Goal: Task Accomplishment & Management: Use online tool/utility

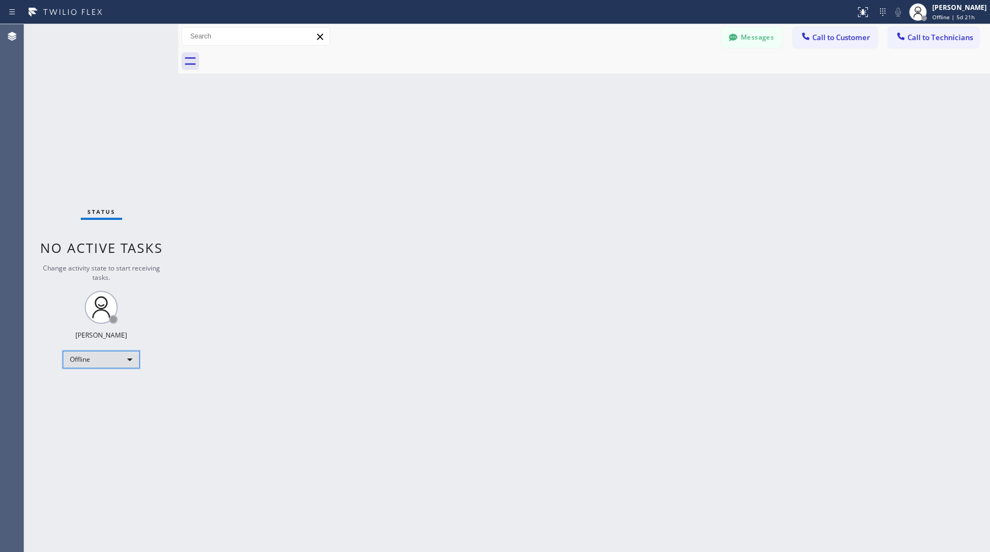
click at [113, 351] on div "Offline" at bounding box center [101, 360] width 77 height 18
click at [100, 389] on li "Available" at bounding box center [100, 388] width 75 height 13
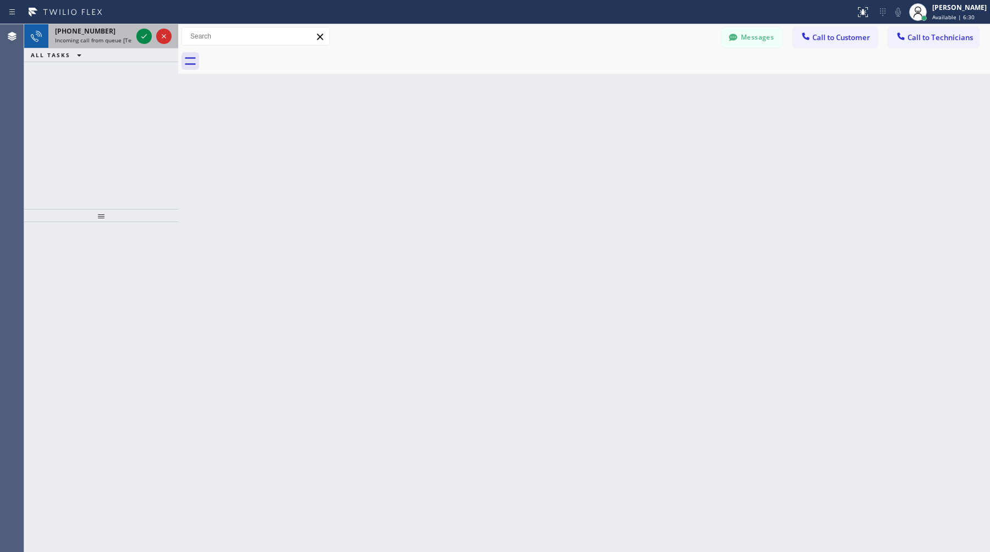
click at [92, 34] on span "+15163158332" at bounding box center [85, 30] width 60 height 9
click at [104, 27] on div "+16262020094" at bounding box center [93, 30] width 77 height 9
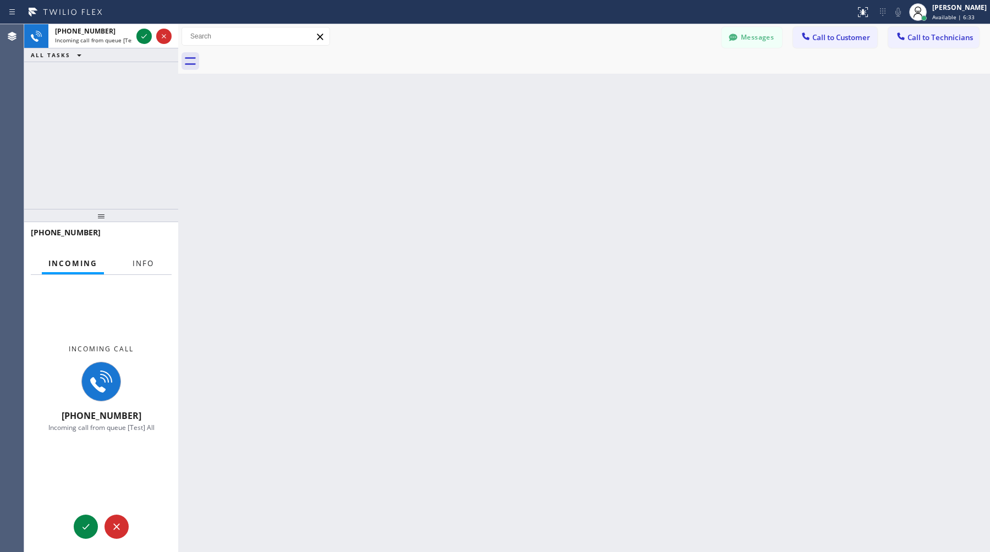
click at [135, 260] on span "Info" at bounding box center [142, 263] width 21 height 10
